Goal: Task Accomplishment & Management: Manage account settings

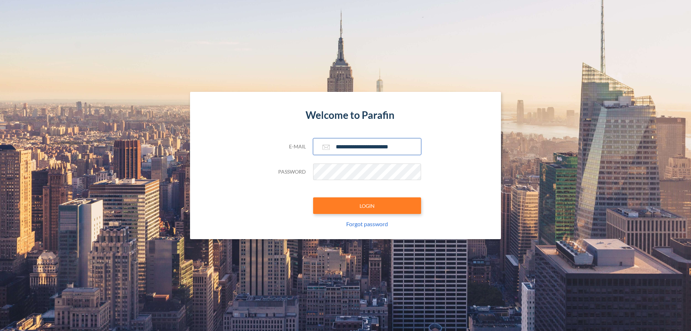
type input "**********"
click at [367, 206] on button "LOGIN" at bounding box center [367, 205] width 108 height 17
